Goal: Use online tool/utility: Utilize a website feature to perform a specific function

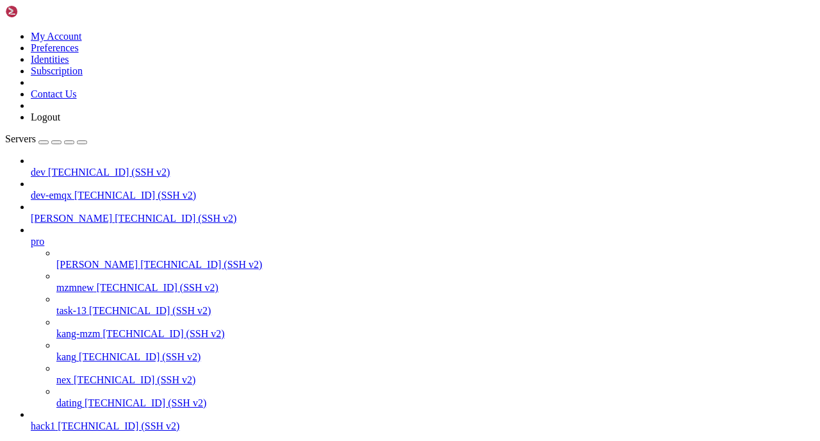
scroll to position [42, 0]
click at [82, 397] on span "dating" at bounding box center [69, 402] width 26 height 11
drag, startPoint x: 102, startPoint y: 374, endPoint x: 111, endPoint y: 366, distance: 11.8
click at [82, 397] on span "dating" at bounding box center [69, 402] width 26 height 11
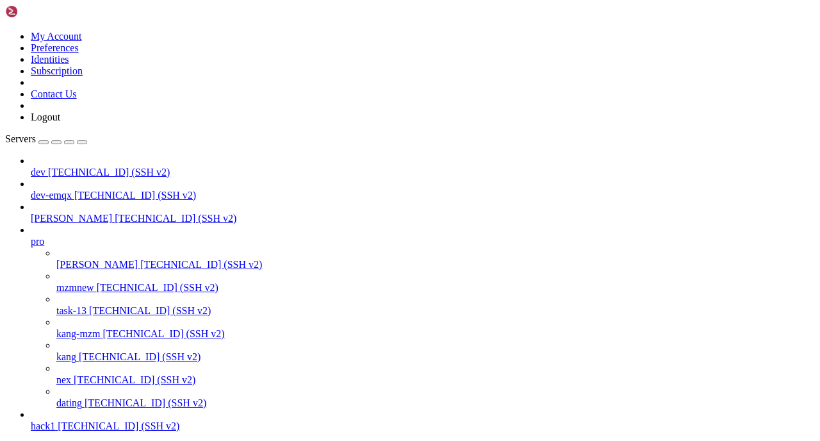
scroll to position [6811, 0]
drag, startPoint x: 308, startPoint y: 1034, endPoint x: 344, endPoint y: 1032, distance: 36.6
copy span "d431fb8"
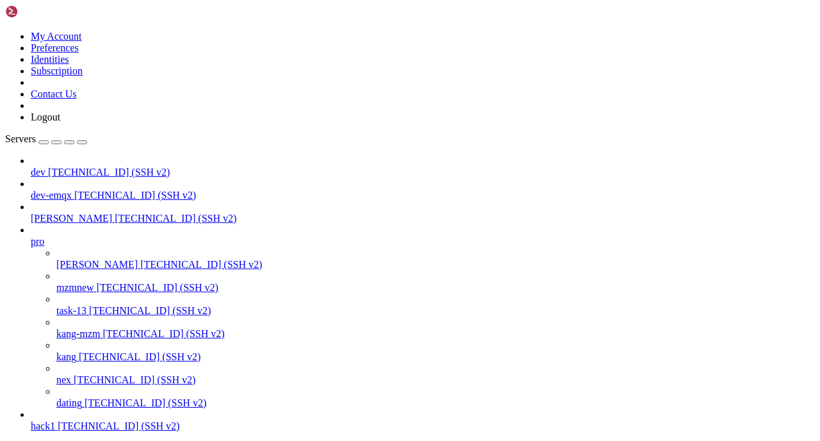
click at [75, 397] on span "dating" at bounding box center [69, 402] width 26 height 11
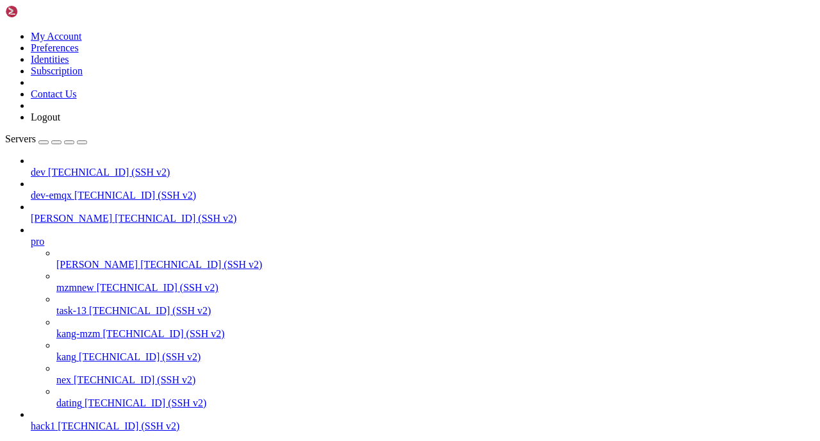
copy x-row "88e42f5"
